Goal: Transaction & Acquisition: Book appointment/travel/reservation

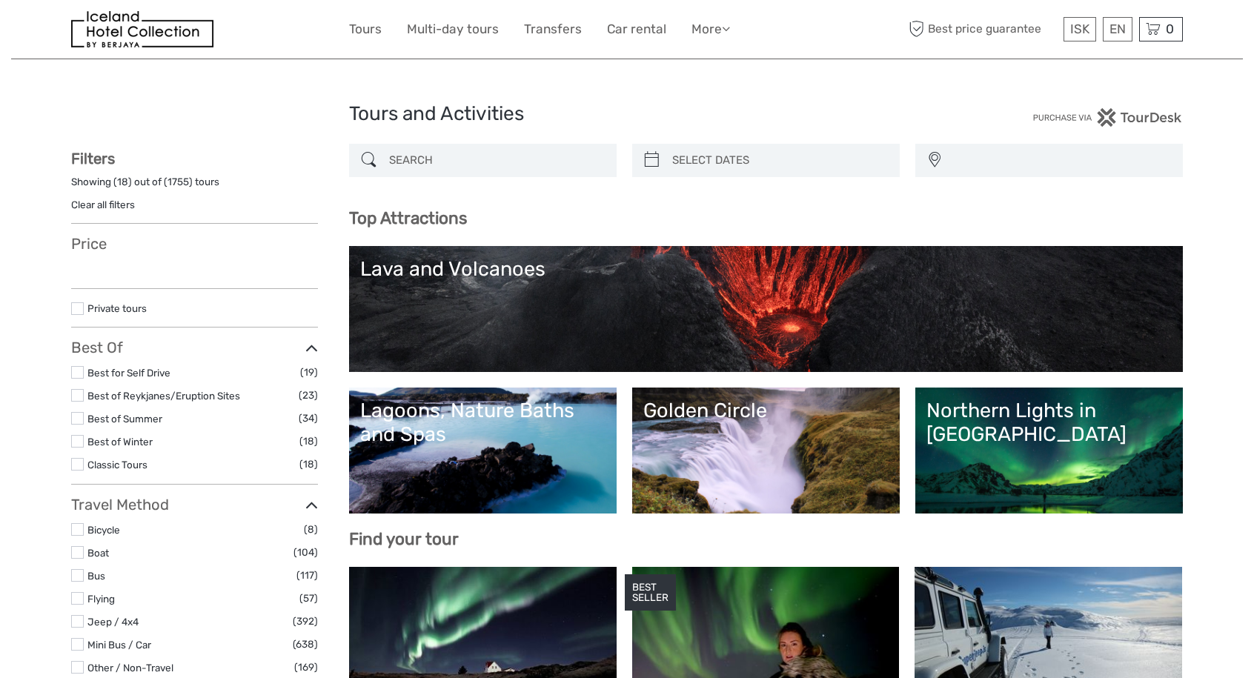
select select
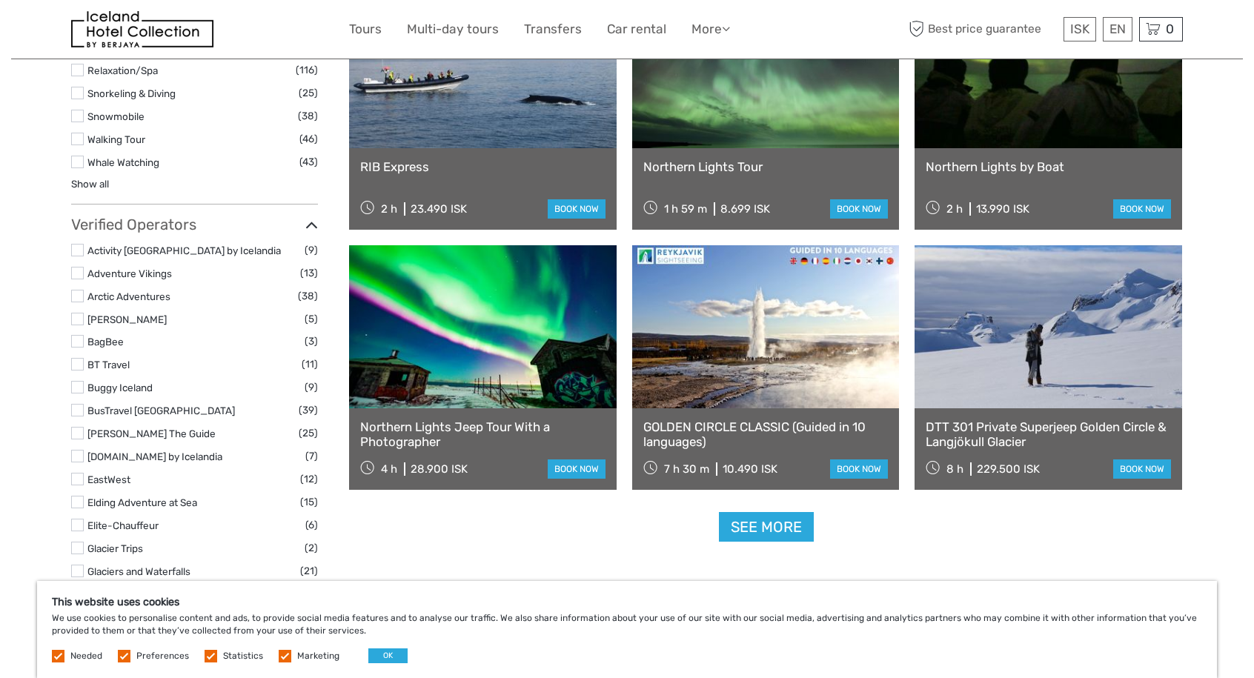
scroll to position [1623, 0]
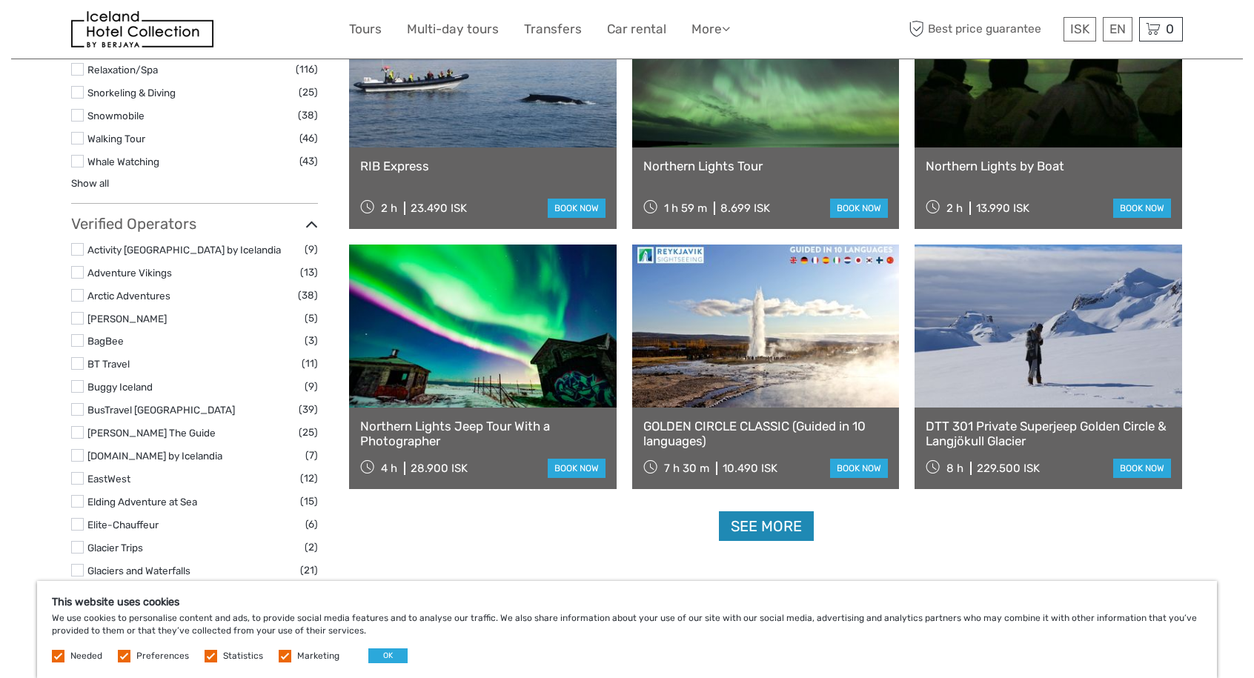
click at [758, 528] on link "See more" at bounding box center [766, 527] width 95 height 30
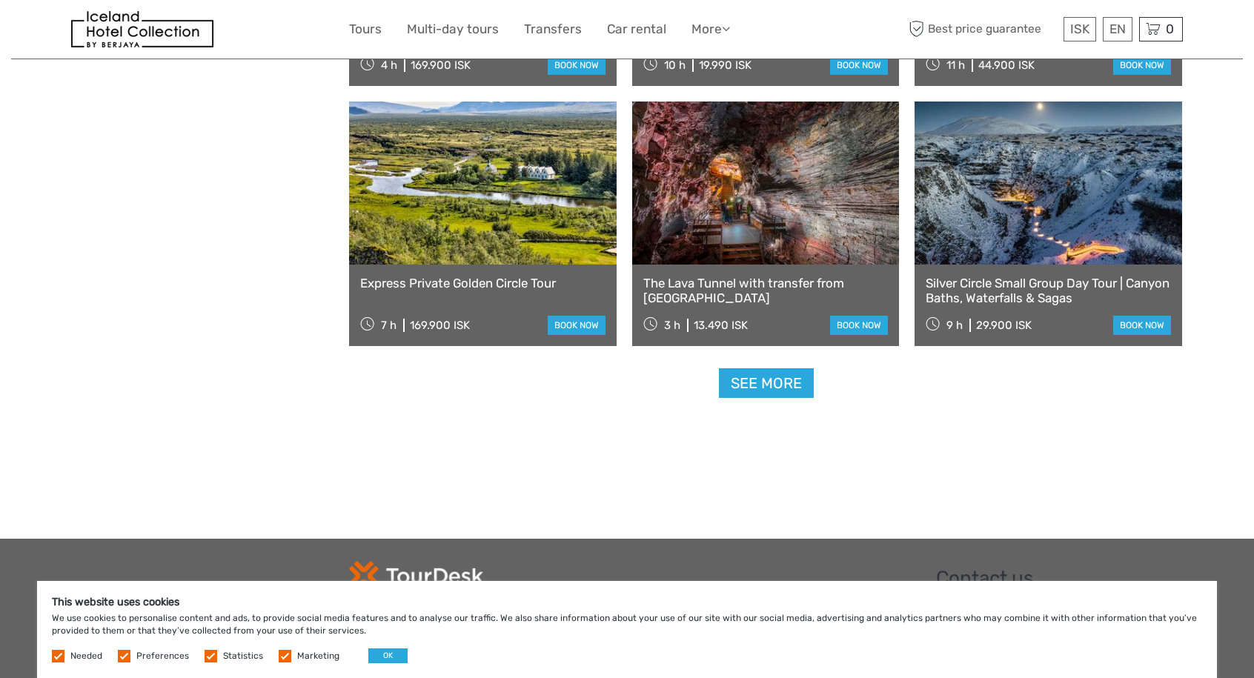
scroll to position [2977, 0]
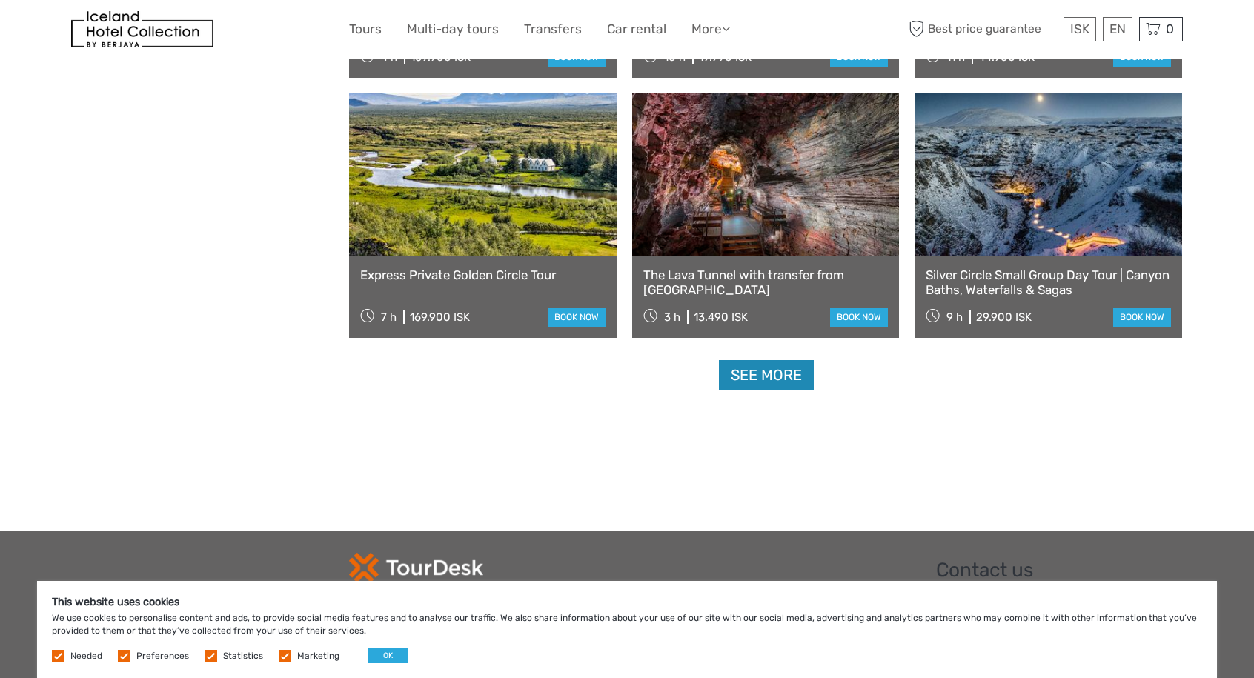
click at [797, 376] on link "See more" at bounding box center [766, 375] width 95 height 30
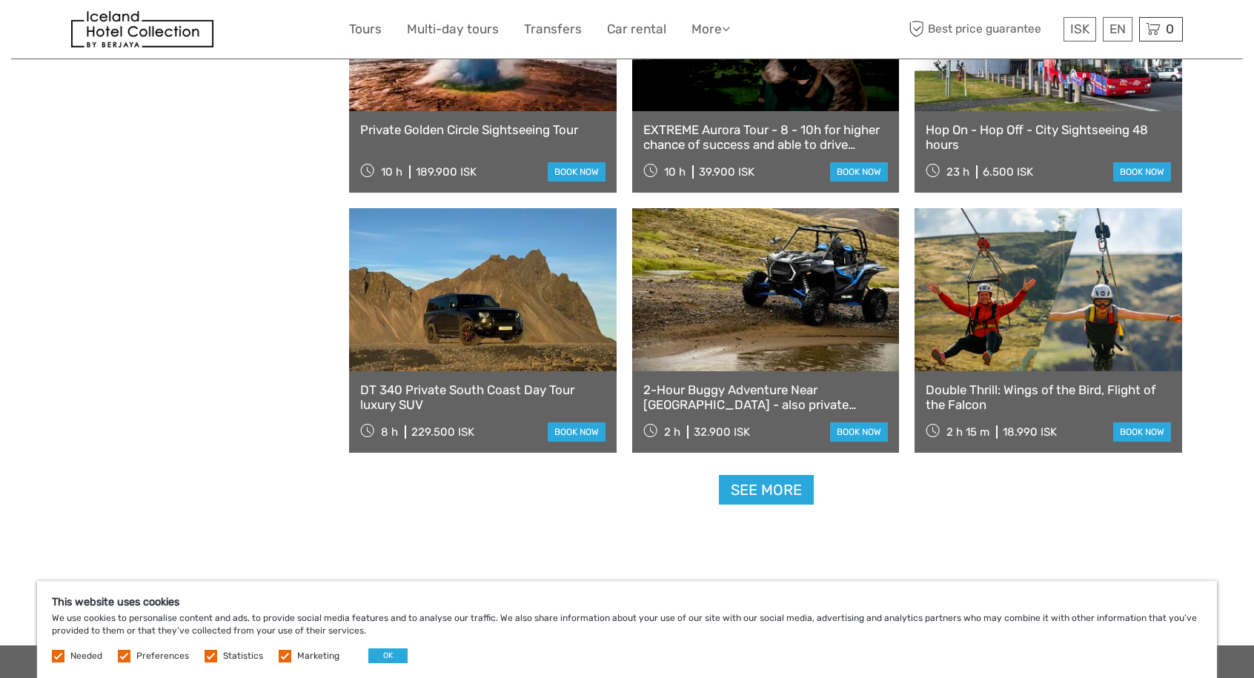
scroll to position [4424, 0]
click at [775, 494] on link "See more" at bounding box center [766, 489] width 95 height 30
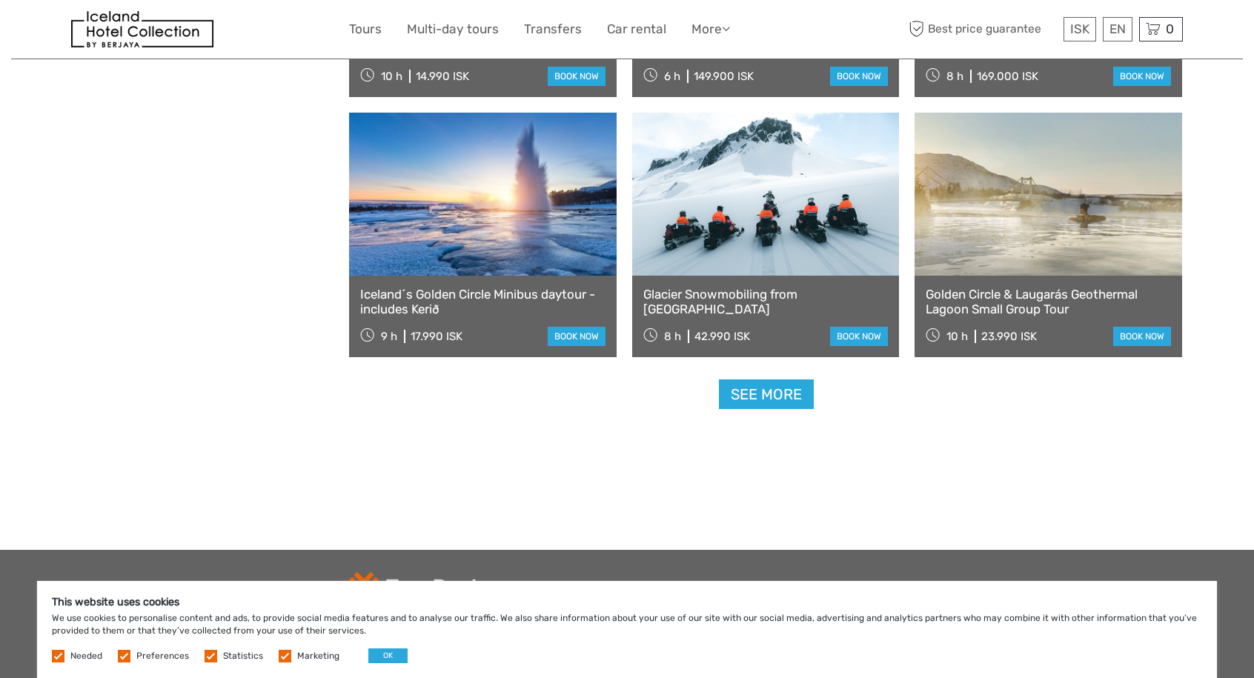
scroll to position [6083, 0]
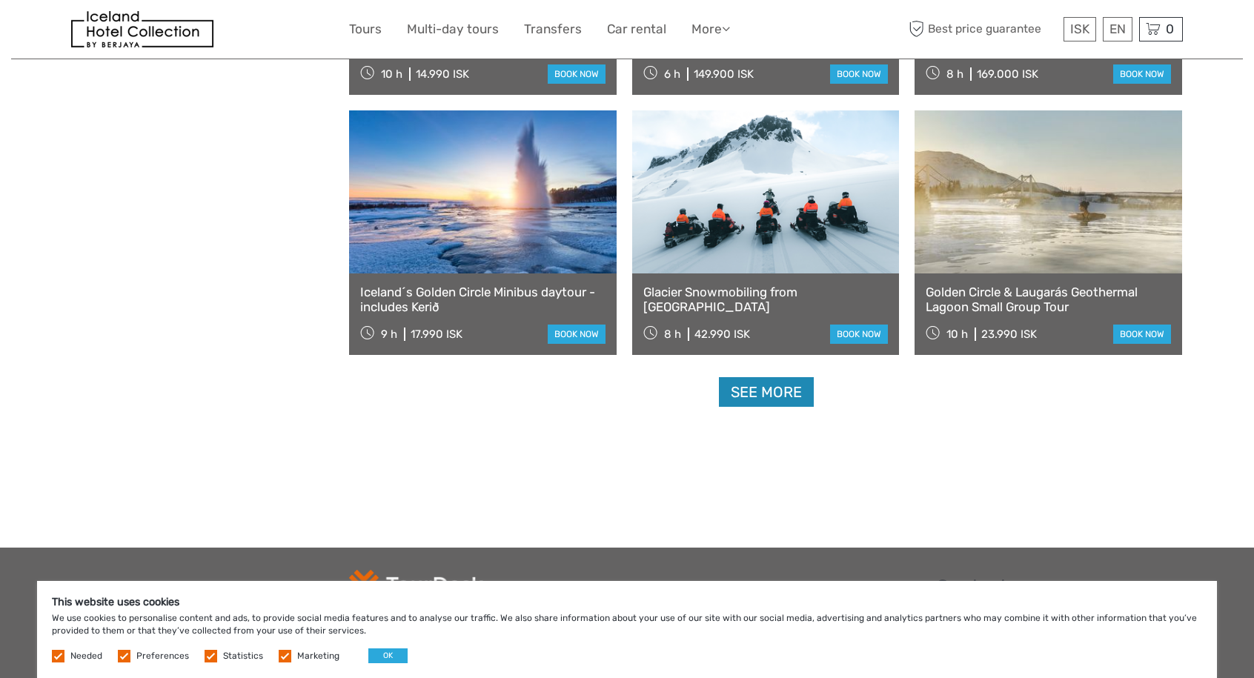
click at [780, 390] on link "See more" at bounding box center [766, 392] width 95 height 30
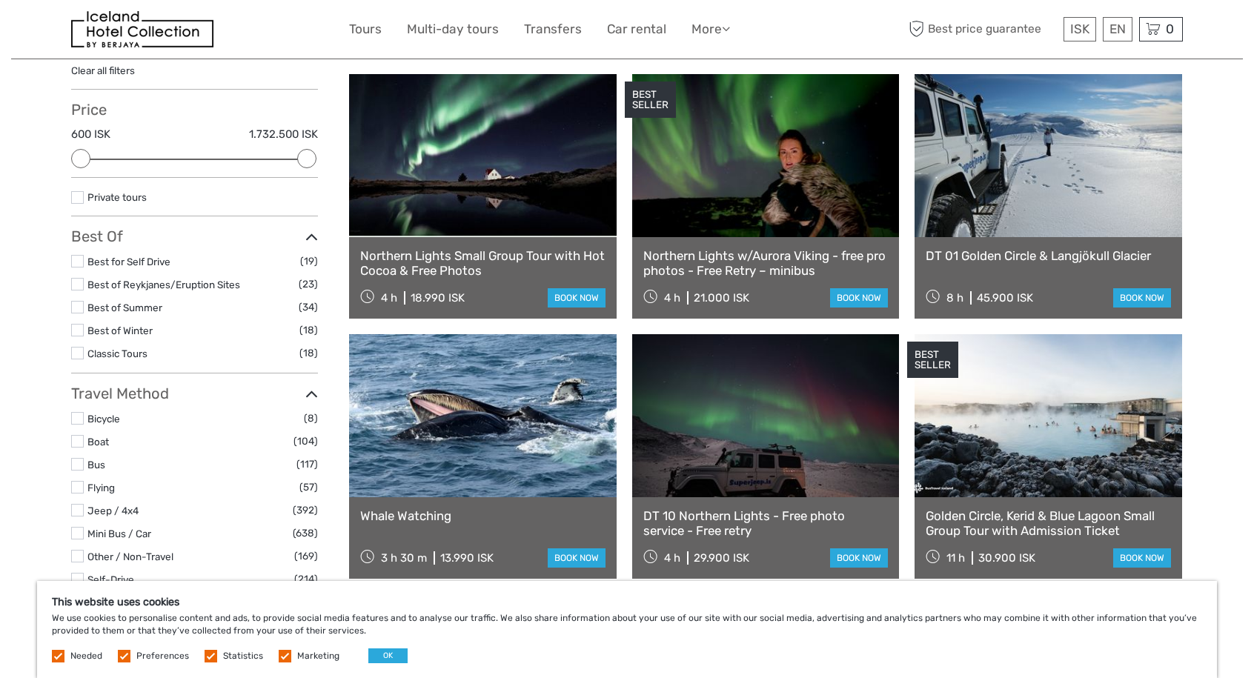
scroll to position [137, 0]
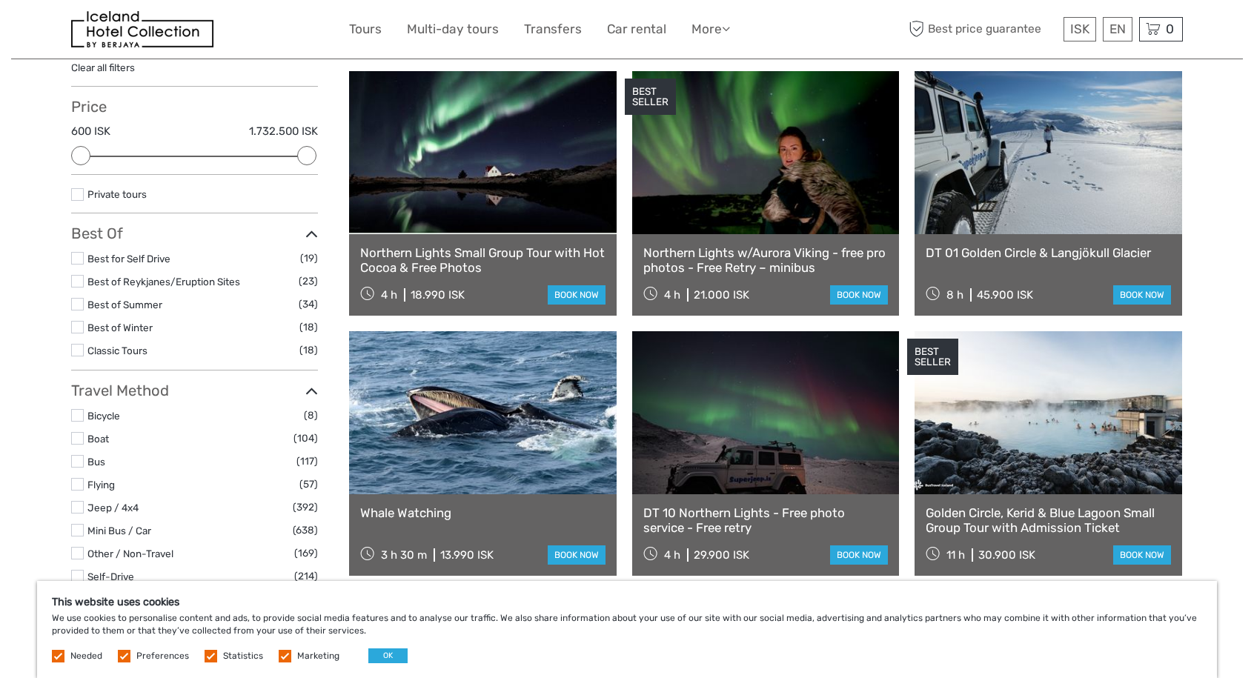
click at [79, 328] on label at bounding box center [77, 327] width 13 height 13
click at [0, 0] on input "checkbox" at bounding box center [0, 0] width 0 height 0
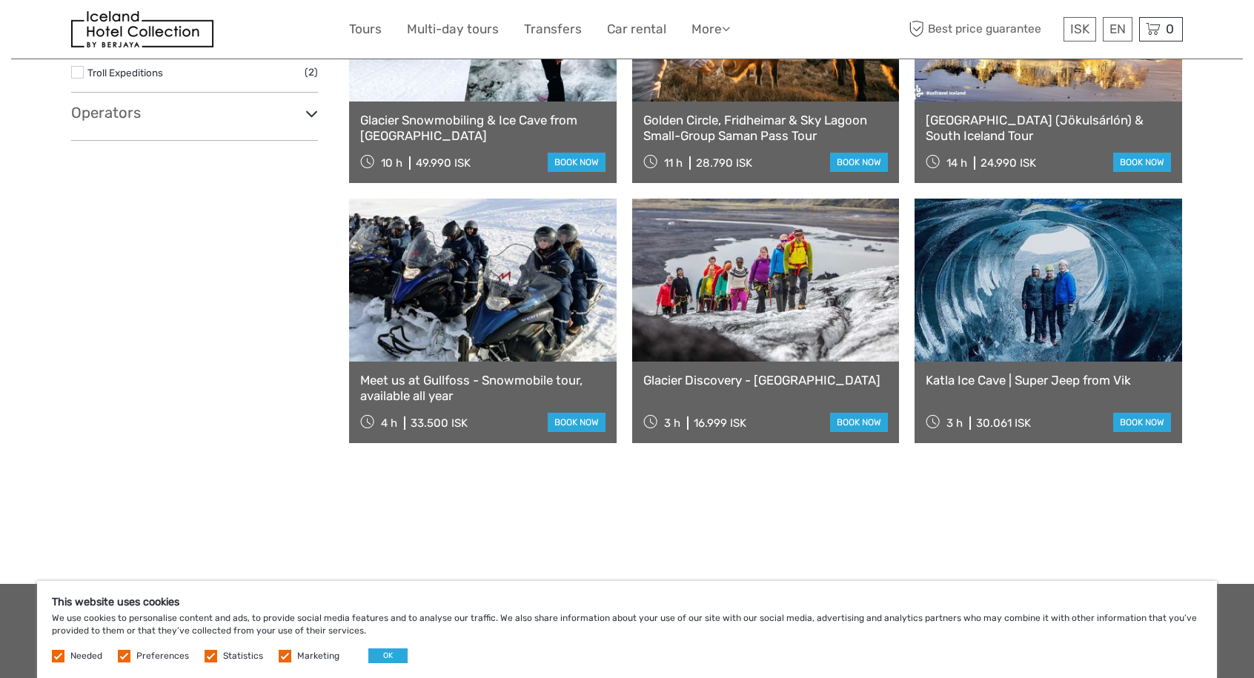
scroll to position [1343, 0]
click at [1061, 331] on link at bounding box center [1049, 279] width 268 height 163
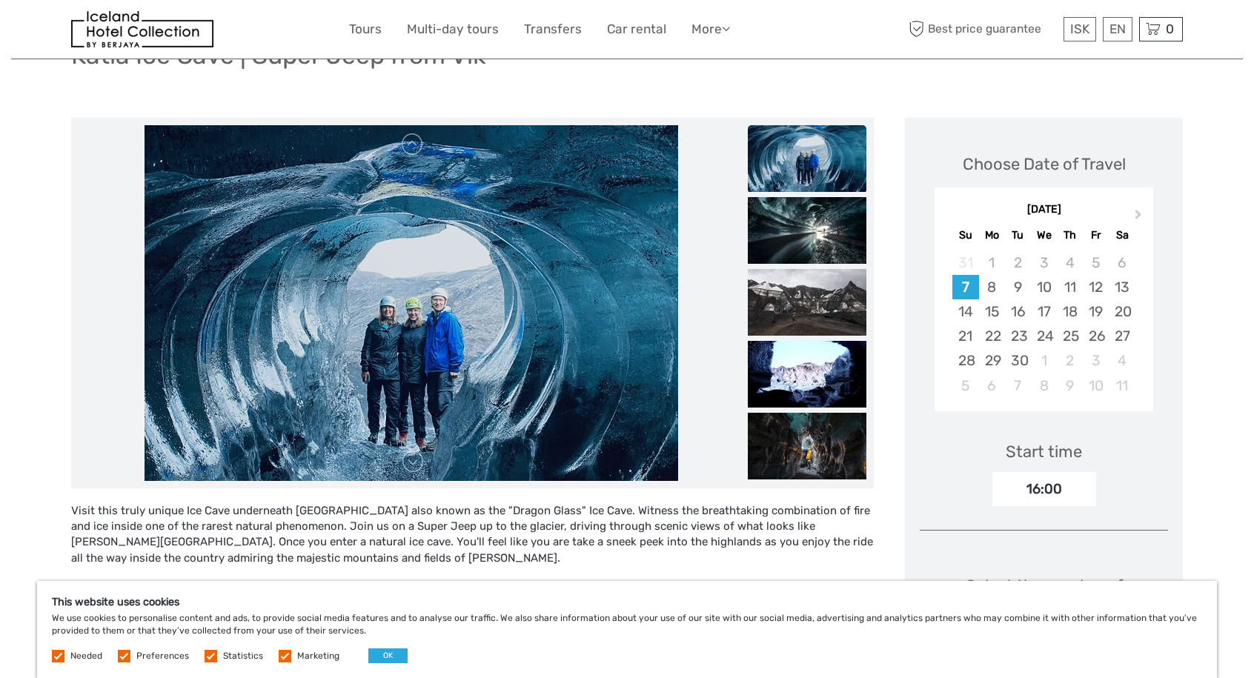
scroll to position [133, 0]
click at [828, 226] on img at bounding box center [807, 229] width 119 height 67
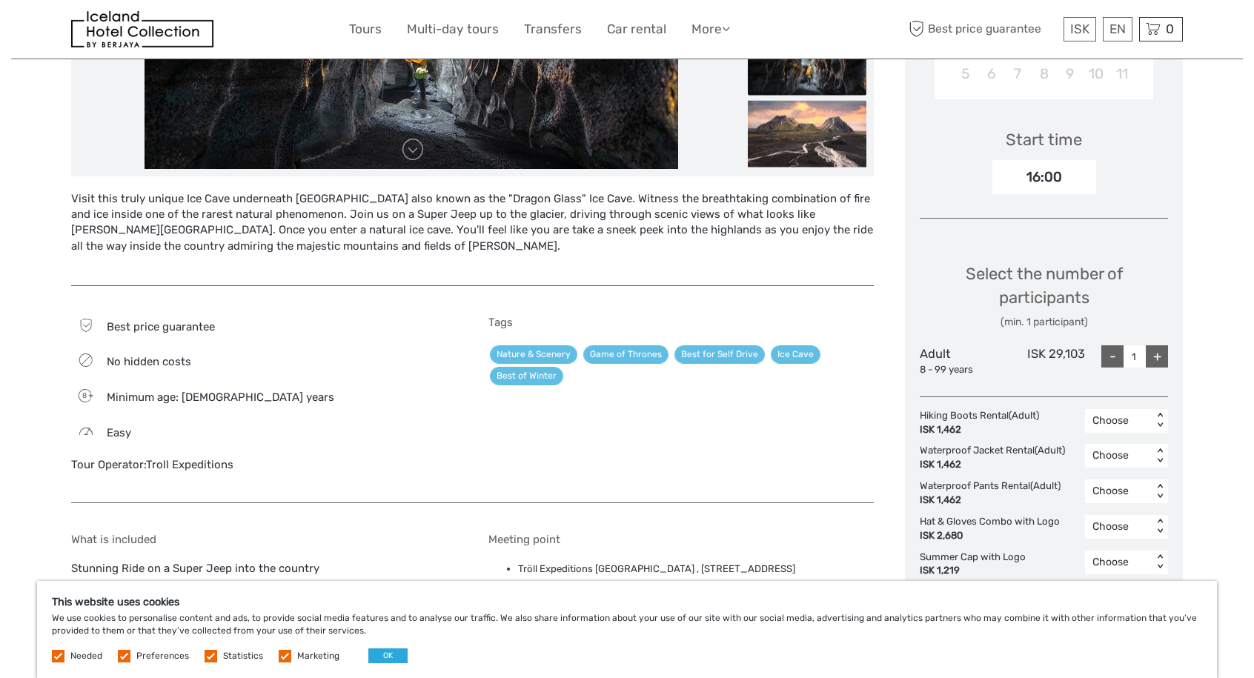
scroll to position [443, 0]
click at [1161, 358] on div "+" at bounding box center [1157, 357] width 22 height 22
type input "2"
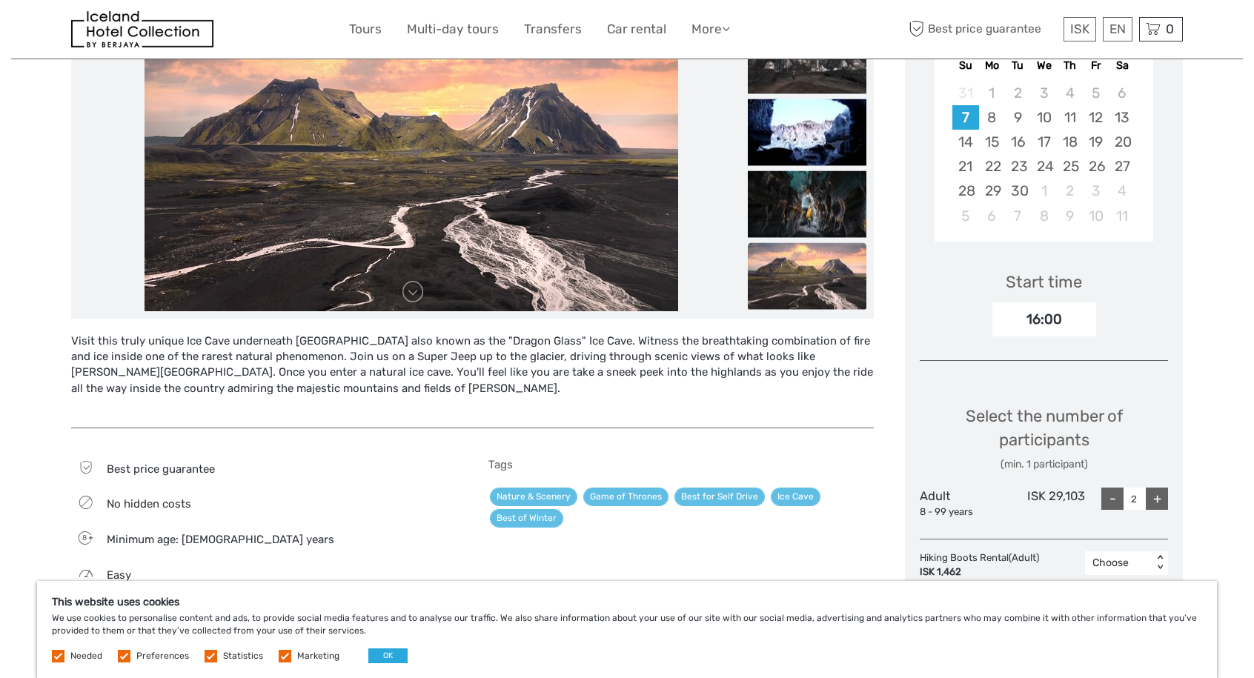
scroll to position [301, 0]
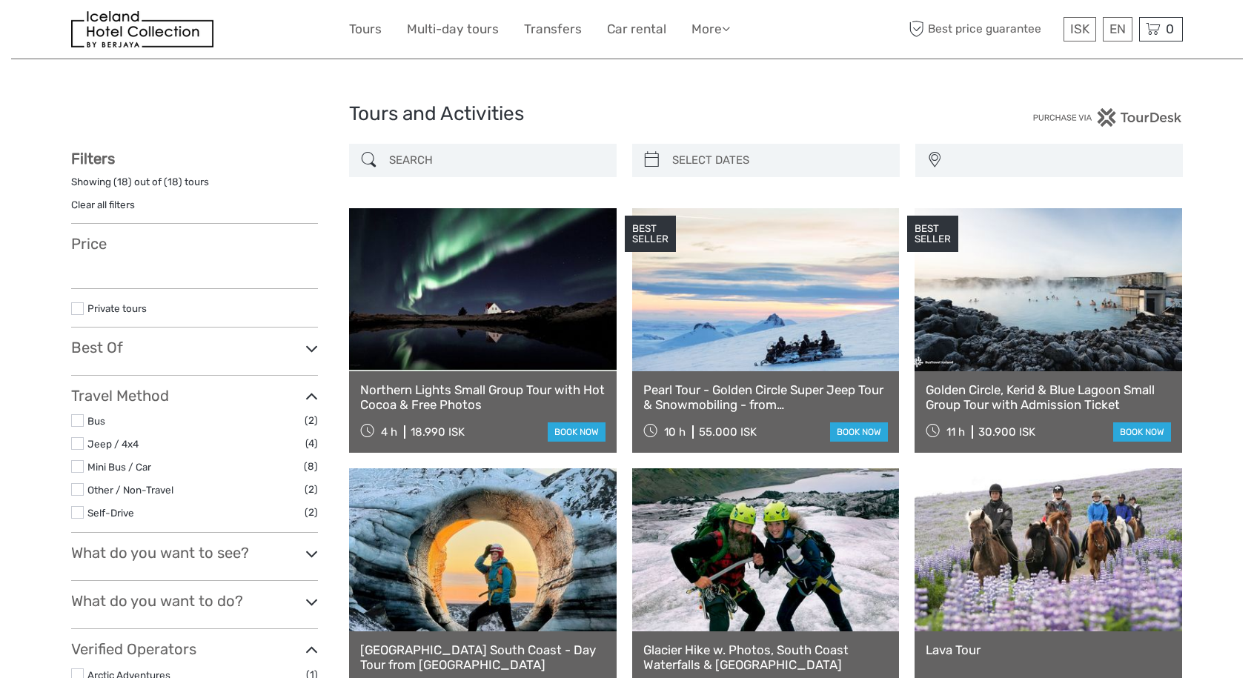
select select
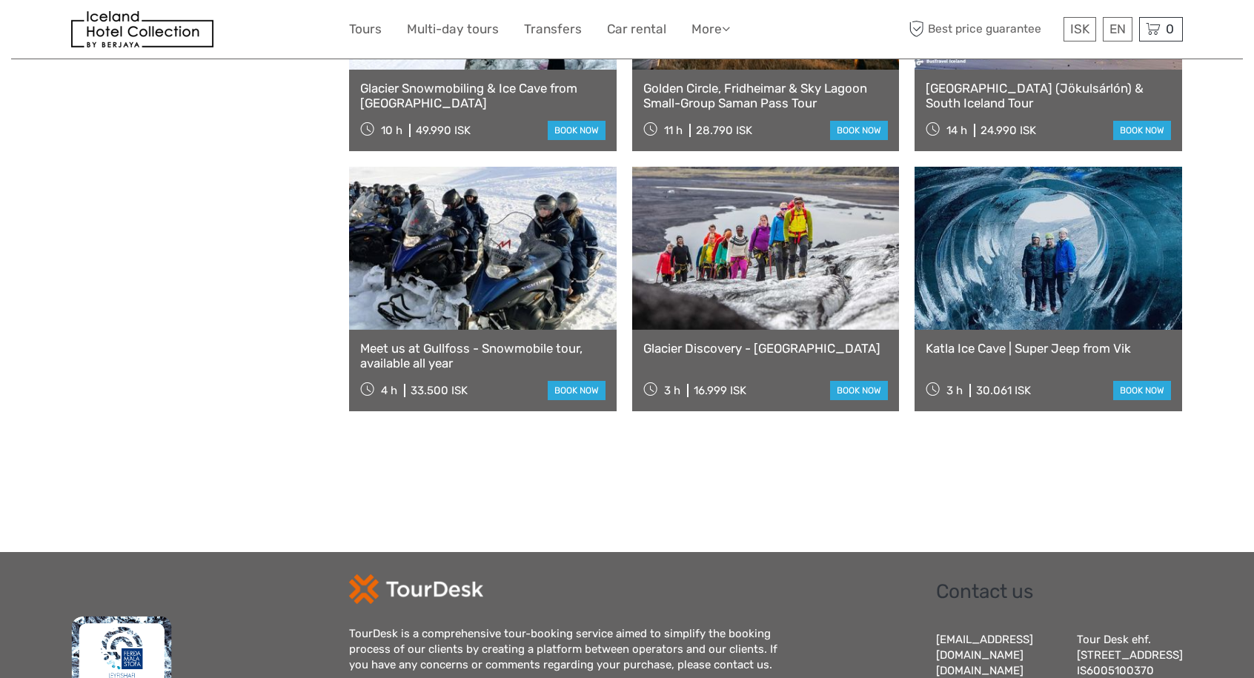
select select
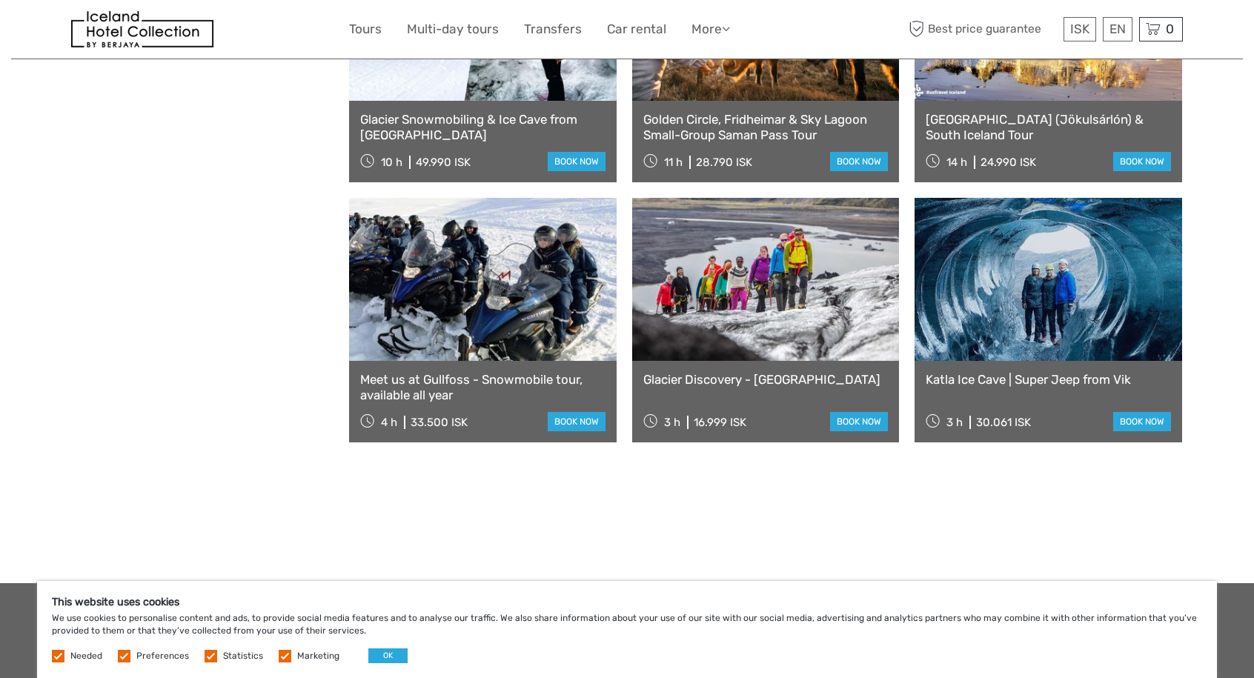
scroll to position [0, 0]
click at [374, 34] on link "Tours" at bounding box center [365, 29] width 33 height 21
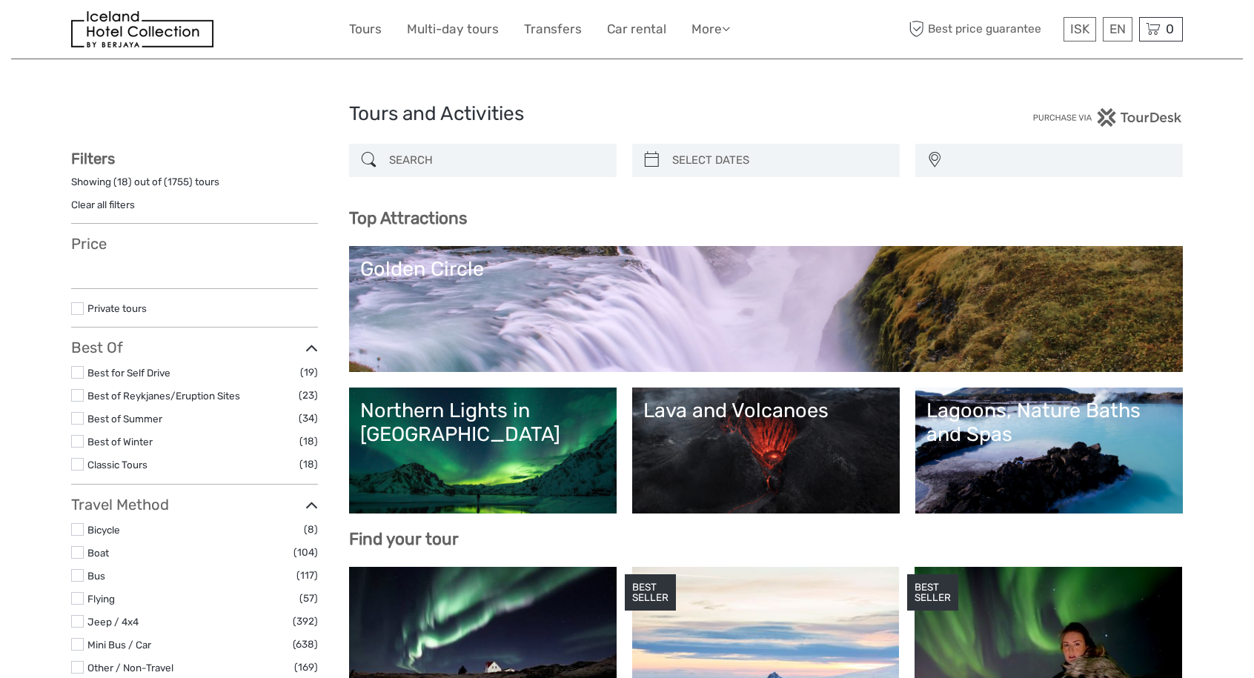
select select
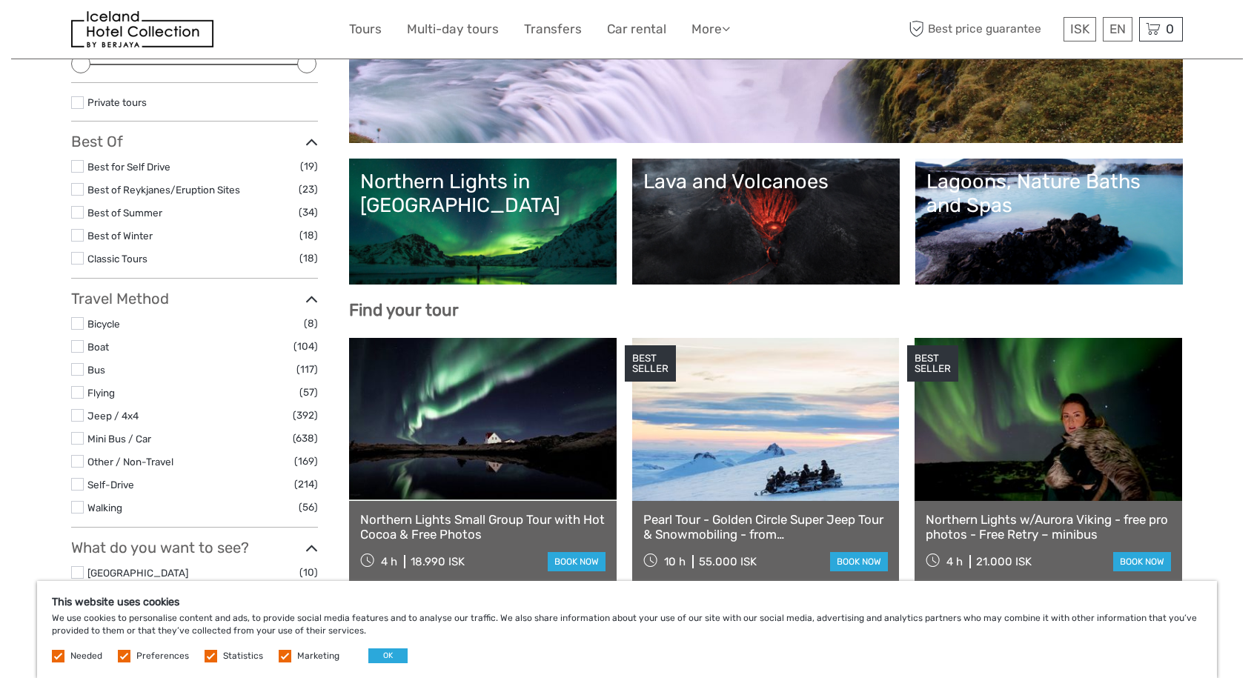
scroll to position [230, 0]
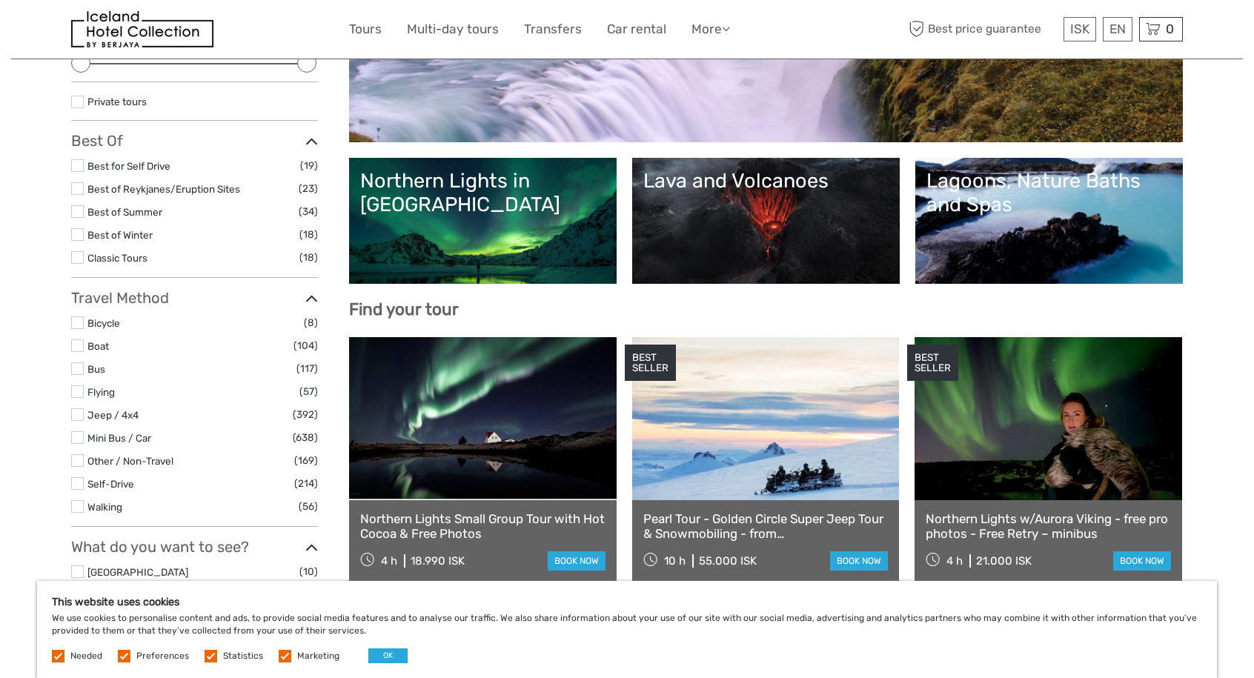
click at [749, 236] on link "Lava and Volcanoes" at bounding box center [765, 221] width 245 height 104
